Goal: Book appointment/travel/reservation

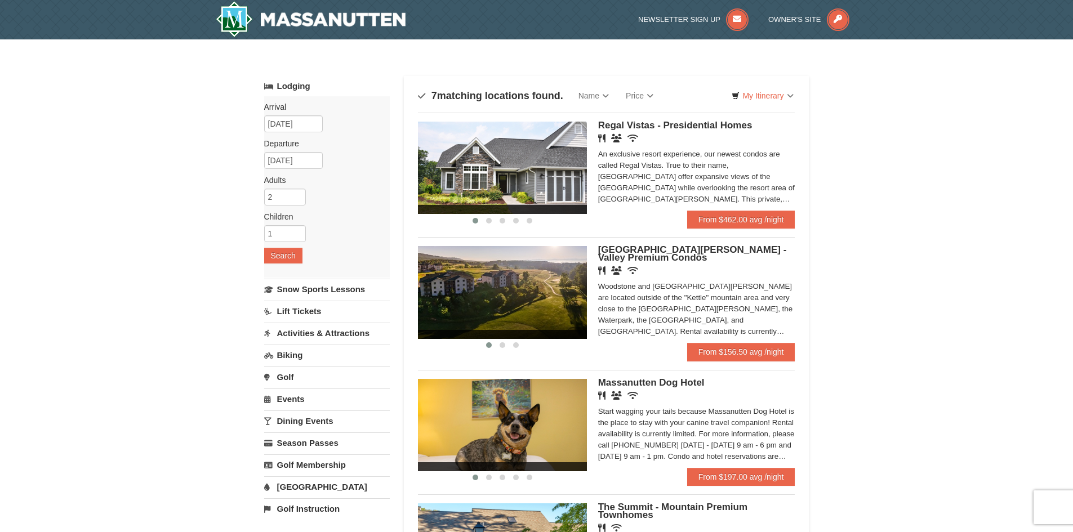
scroll to position [113, 0]
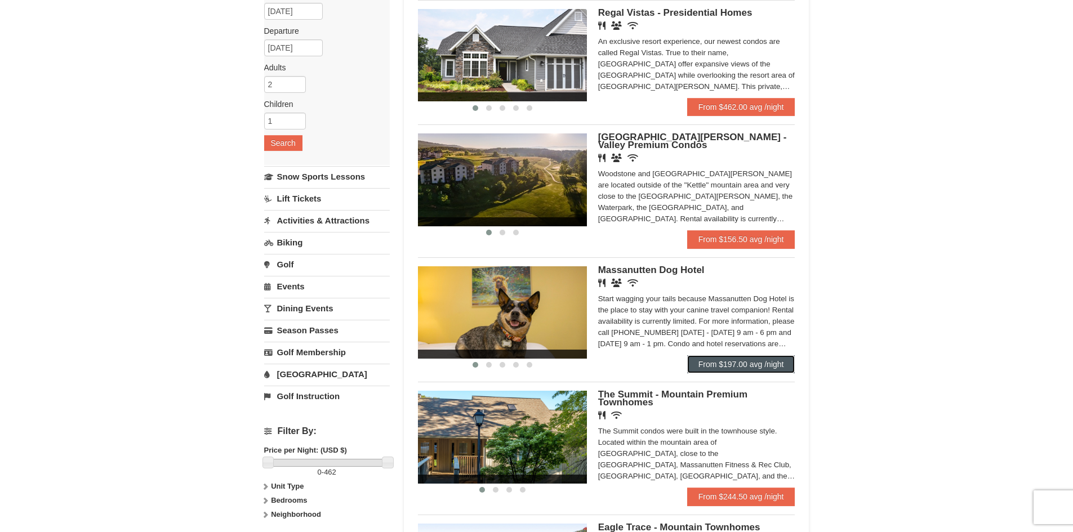
click at [754, 373] on link "From $197.00 avg /night" at bounding box center [741, 365] width 108 height 18
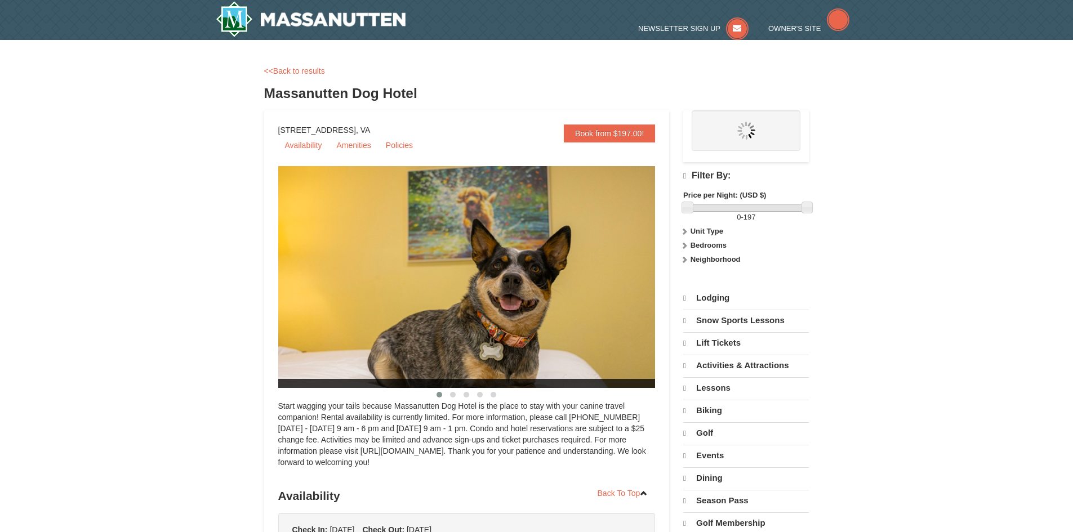
select select "10"
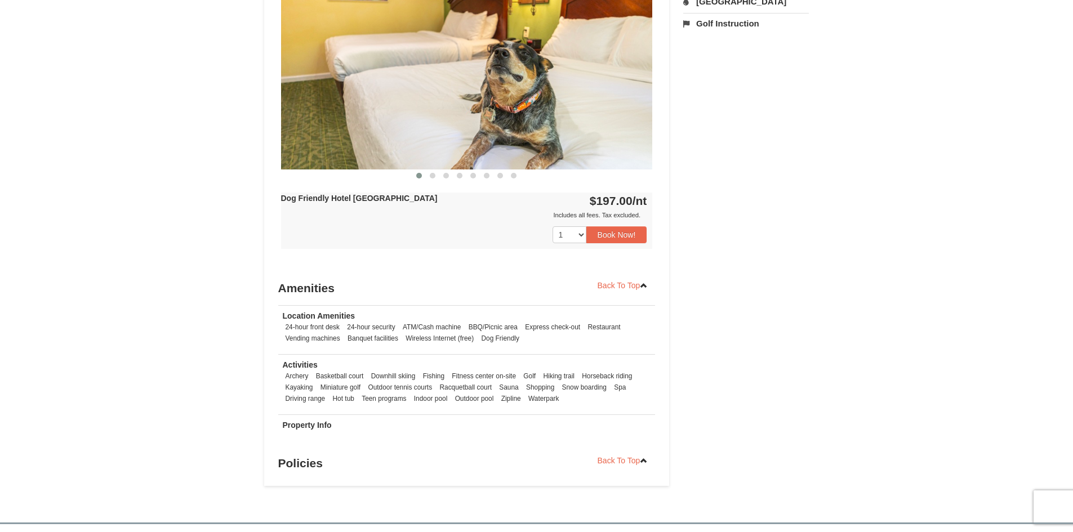
scroll to position [394, 0]
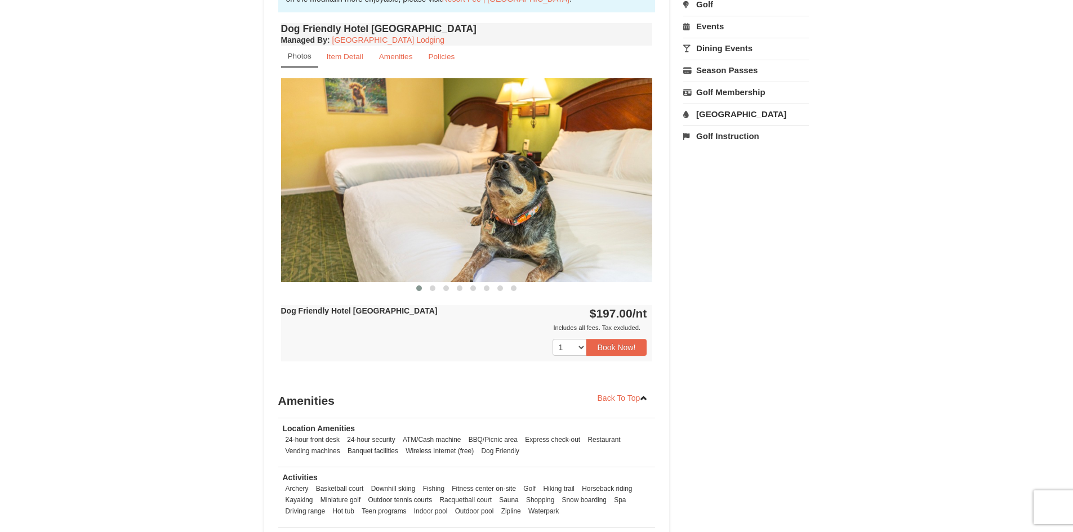
click at [631, 163] on img at bounding box center [467, 179] width 372 height 203
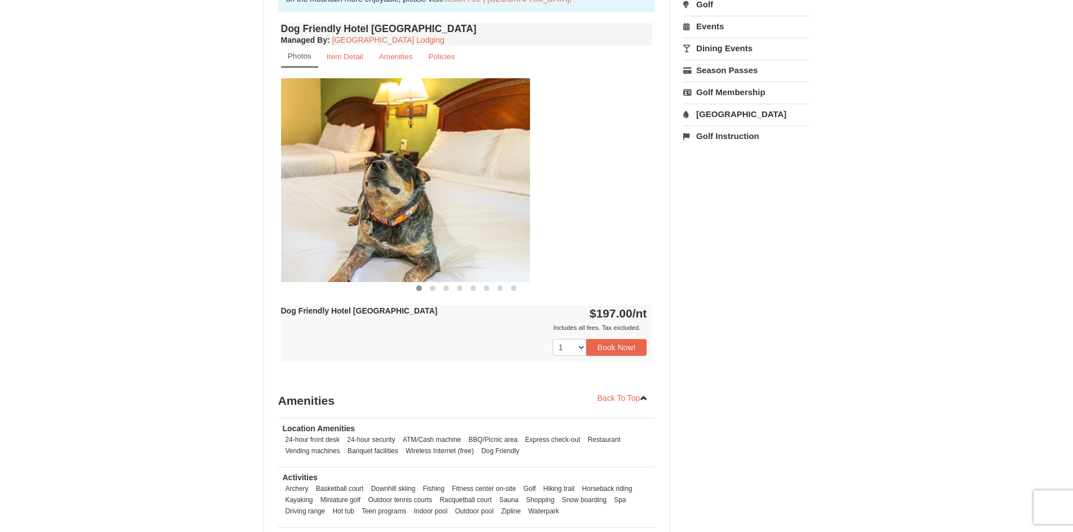
drag, startPoint x: 627, startPoint y: 174, endPoint x: 421, endPoint y: 155, distance: 207.1
click at [421, 155] on img at bounding box center [344, 179] width 372 height 203
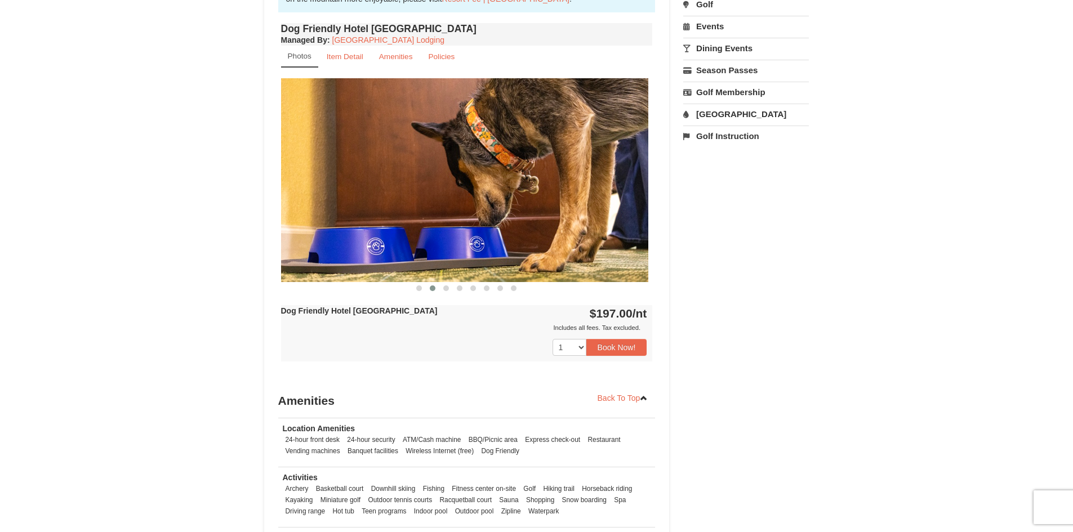
drag, startPoint x: 554, startPoint y: 171, endPoint x: 342, endPoint y: 175, distance: 211.9
click at [342, 175] on img at bounding box center [463, 179] width 372 height 203
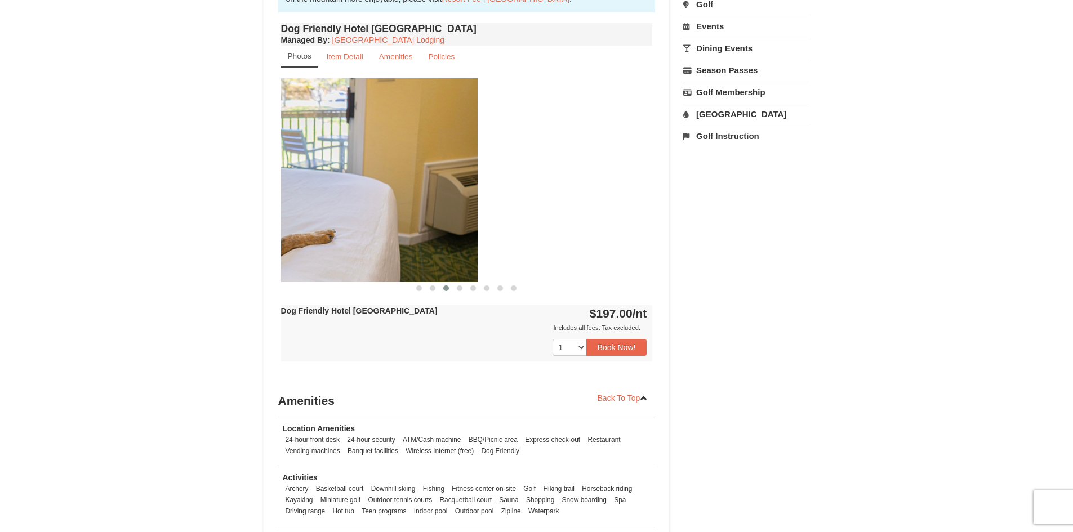
drag, startPoint x: 583, startPoint y: 190, endPoint x: 408, endPoint y: 189, distance: 175.2
click at [408, 189] on img at bounding box center [292, 179] width 372 height 203
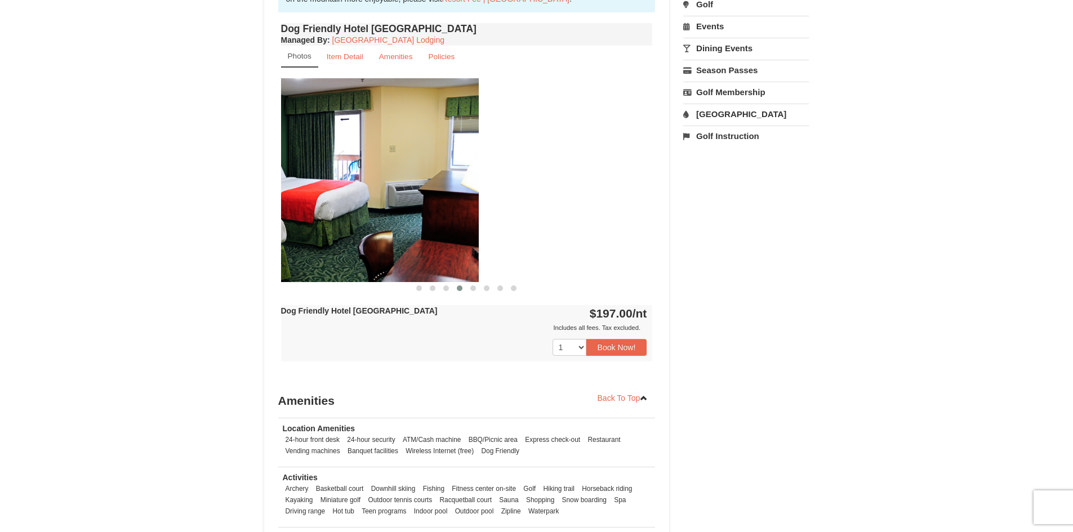
drag, startPoint x: 554, startPoint y: 179, endPoint x: 379, endPoint y: 184, distance: 175.3
click at [376, 187] on img at bounding box center [293, 179] width 372 height 203
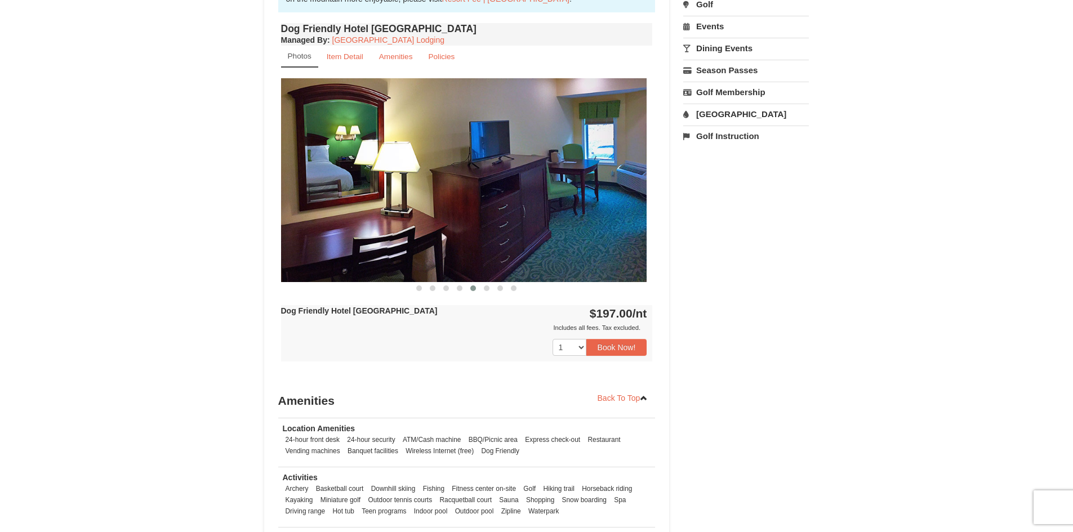
drag, startPoint x: 529, startPoint y: 176, endPoint x: 393, endPoint y: 189, distance: 136.5
click at [393, 189] on img at bounding box center [461, 179] width 372 height 203
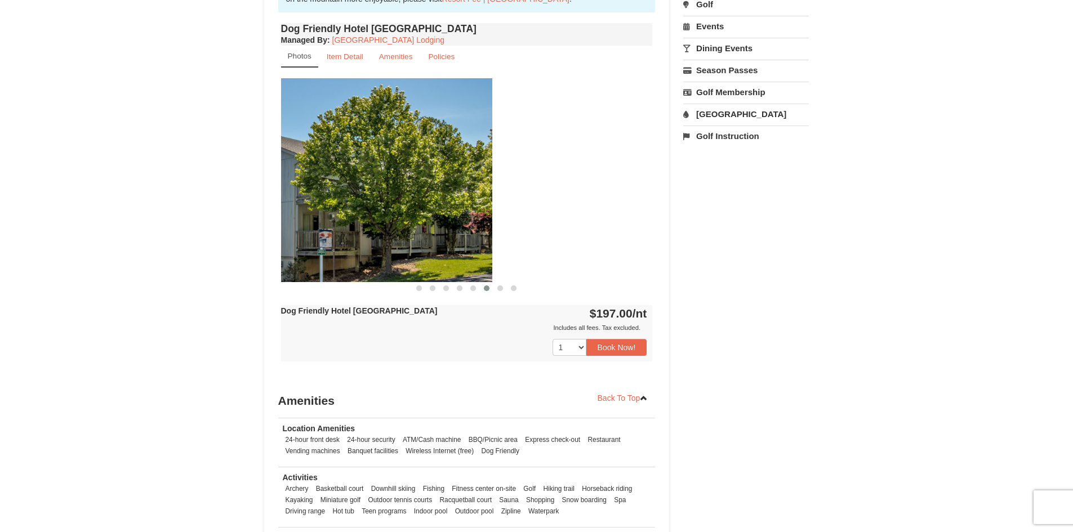
drag, startPoint x: 593, startPoint y: 191, endPoint x: 427, endPoint y: 186, distance: 165.7
click at [418, 190] on img at bounding box center [307, 179] width 372 height 203
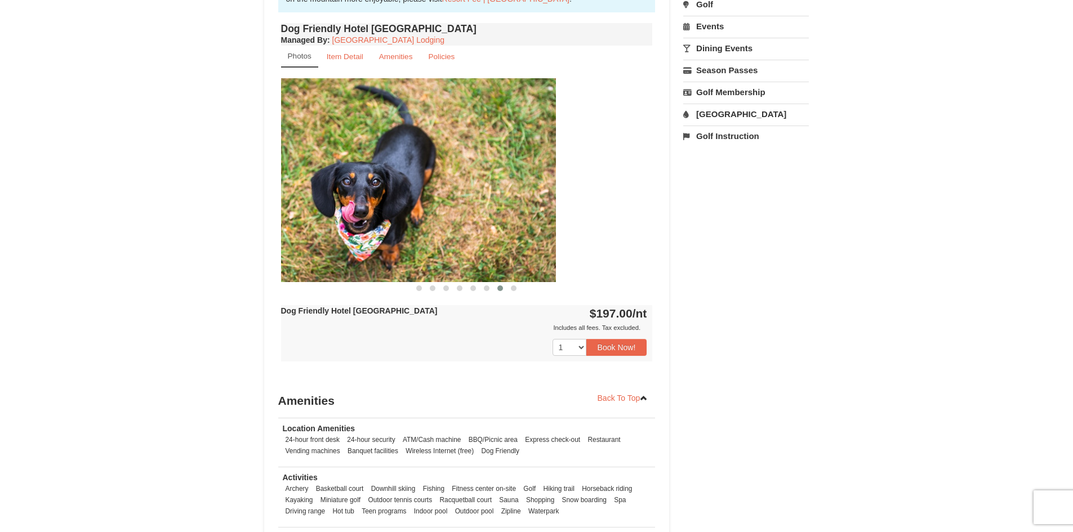
drag, startPoint x: 561, startPoint y: 197, endPoint x: 445, endPoint y: 202, distance: 116.2
click at [437, 202] on img at bounding box center [370, 179] width 372 height 203
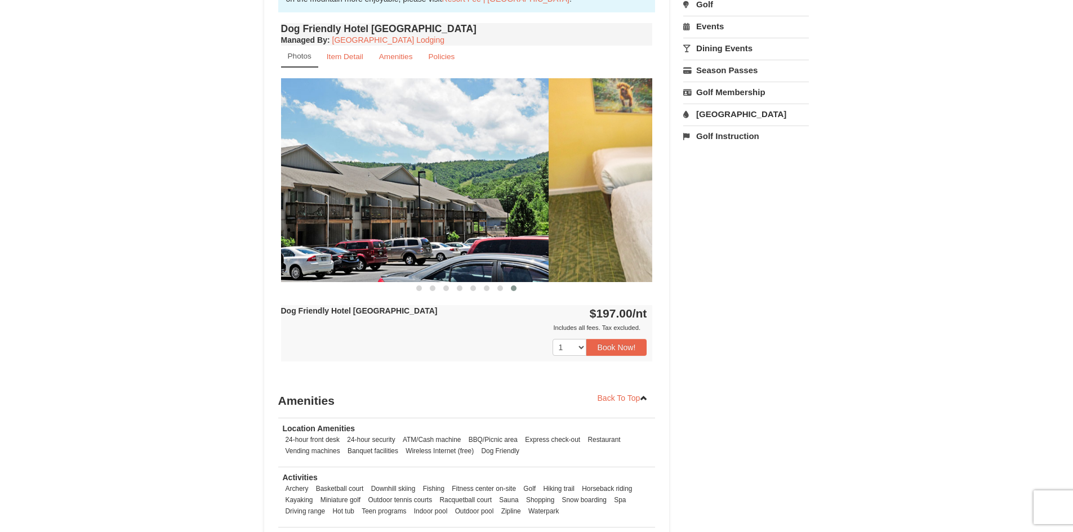
drag, startPoint x: 445, startPoint y: 214, endPoint x: 432, endPoint y: 214, distance: 13.0
click at [432, 214] on img at bounding box center [363, 179] width 372 height 203
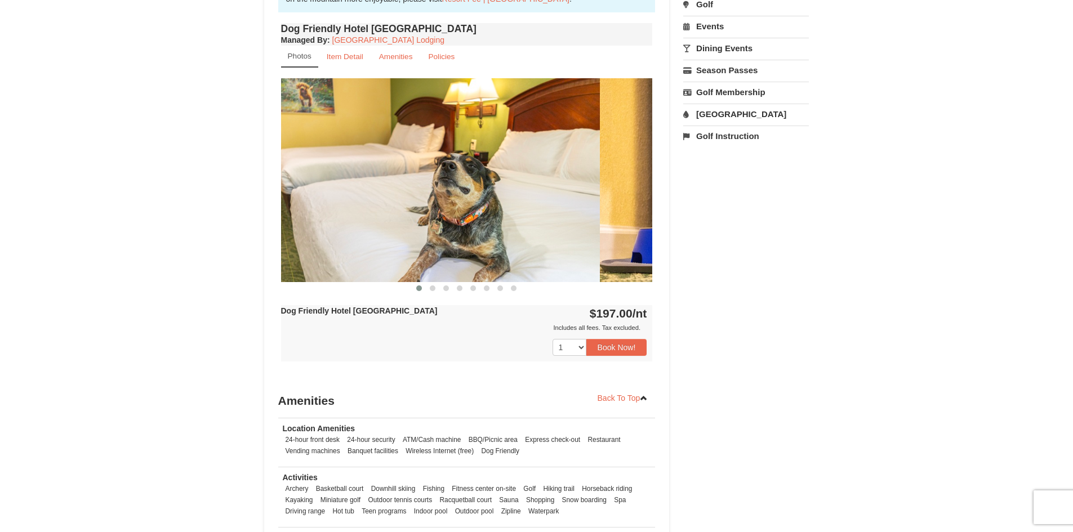
drag, startPoint x: 571, startPoint y: 212, endPoint x: 483, endPoint y: 217, distance: 87.5
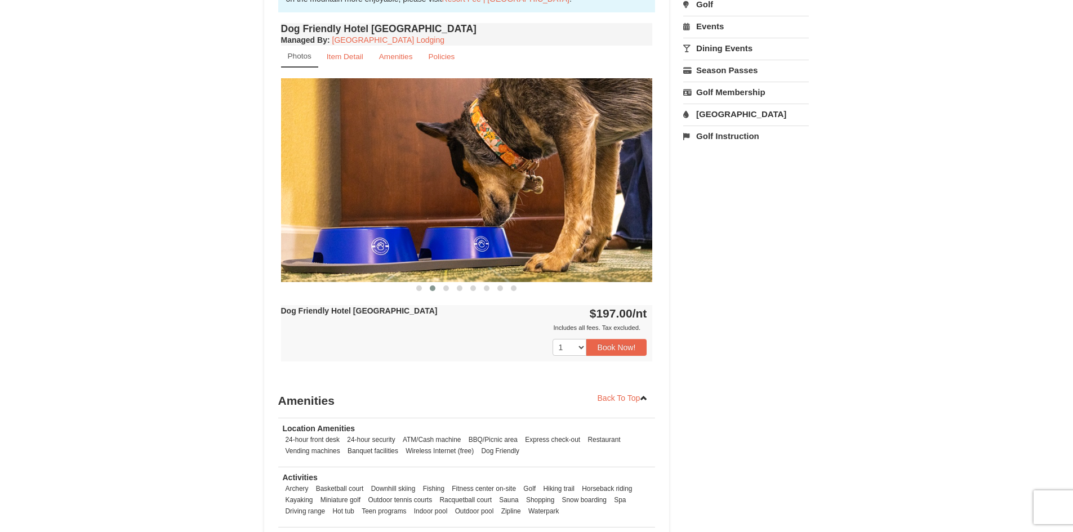
drag, startPoint x: 568, startPoint y: 216, endPoint x: 475, endPoint y: 221, distance: 93.1
click at [479, 221] on img at bounding box center [467, 179] width 372 height 203
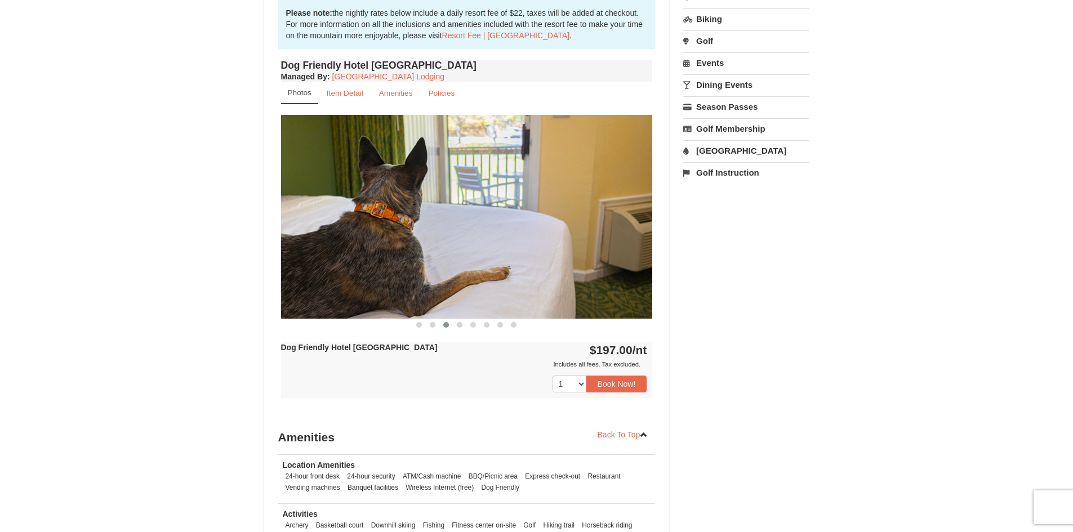
scroll to position [338, 0]
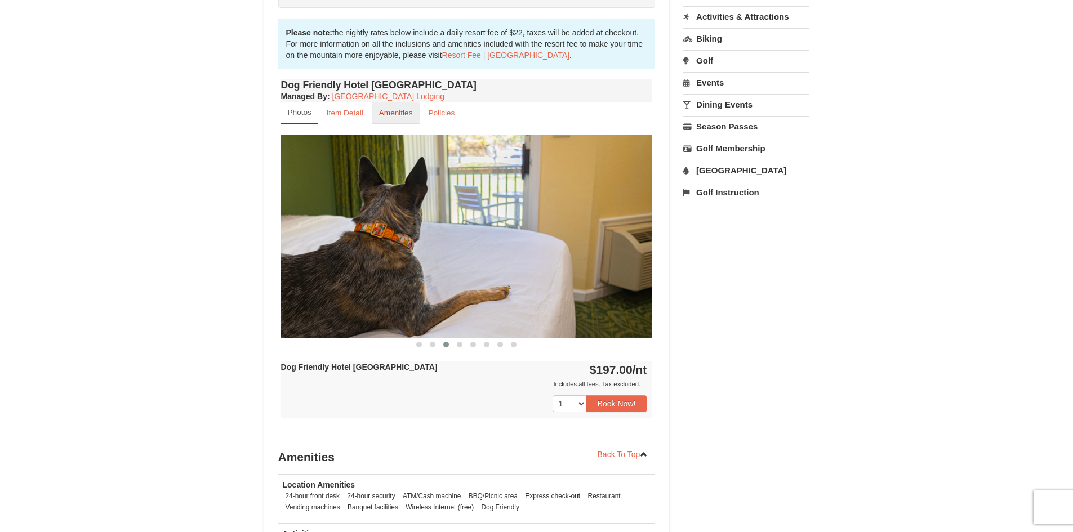
click at [403, 112] on small "Amenities" at bounding box center [396, 113] width 34 height 8
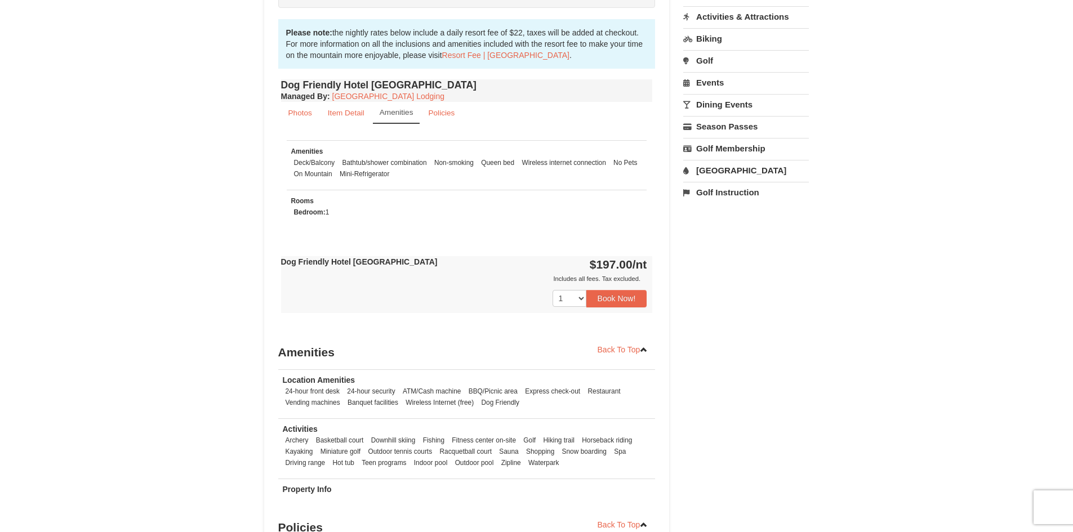
click at [733, 172] on link "[GEOGRAPHIC_DATA]" at bounding box center [747, 170] width 126 height 21
click at [708, 243] on button "Search" at bounding box center [703, 242] width 38 height 16
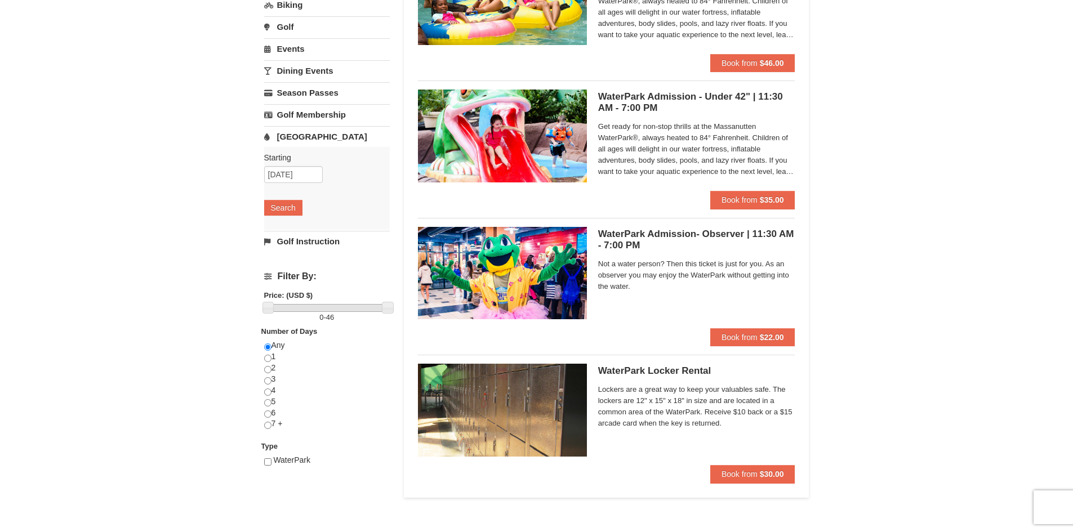
scroll to position [56, 0]
